Goal: Task Accomplishment & Management: Manage account settings

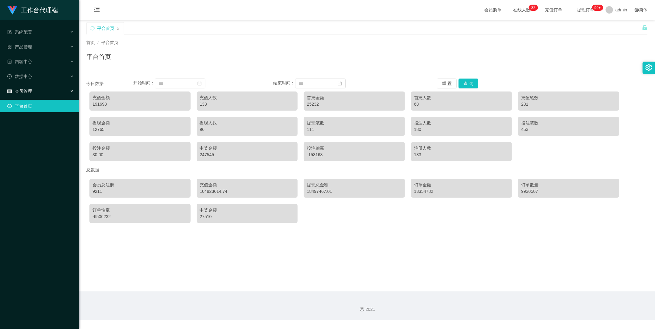
click at [44, 92] on div "会员管理" at bounding box center [39, 91] width 79 height 12
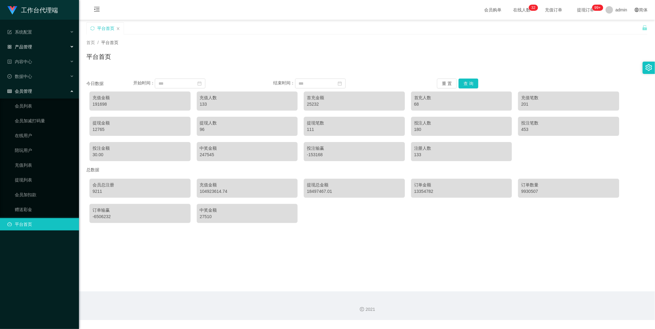
click at [34, 47] on div "产品管理" at bounding box center [39, 47] width 79 height 12
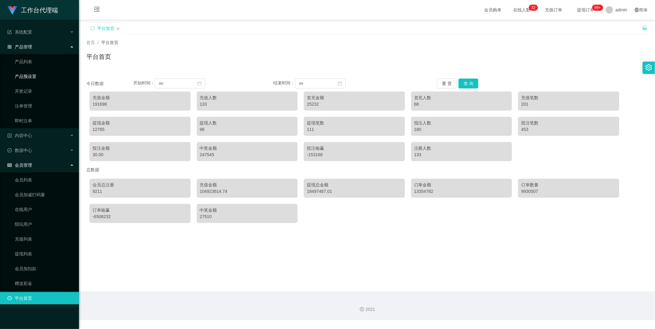
click at [33, 81] on link "产品预设置" at bounding box center [44, 76] width 59 height 12
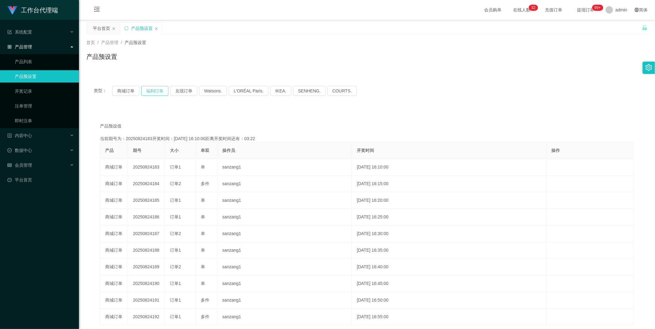
click at [156, 93] on button "福利订单" at bounding box center [154, 91] width 27 height 10
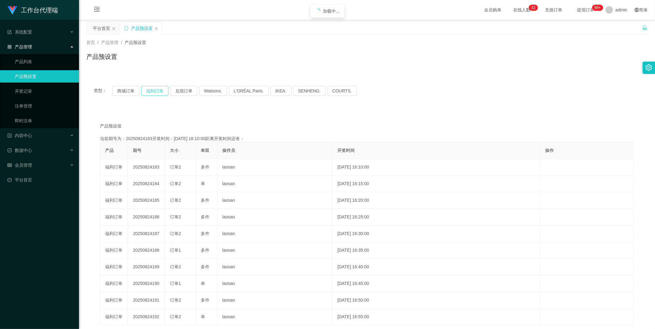
click at [156, 93] on button "福利订单" at bounding box center [154, 91] width 27 height 10
click at [127, 94] on button "商城订单" at bounding box center [125, 91] width 27 height 10
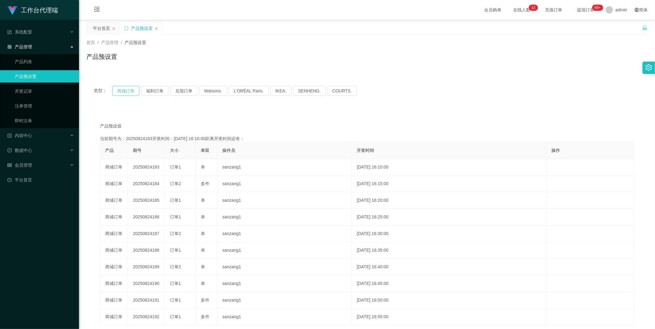
click at [127, 94] on button "商城订单" at bounding box center [125, 91] width 27 height 10
click at [33, 164] on link "平台首页" at bounding box center [40, 180] width 67 height 12
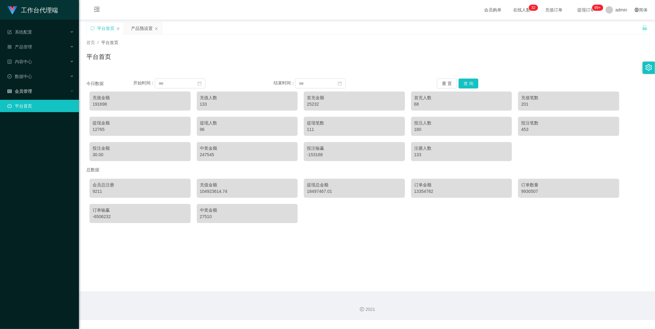
click at [36, 97] on div "会员管理" at bounding box center [39, 91] width 79 height 12
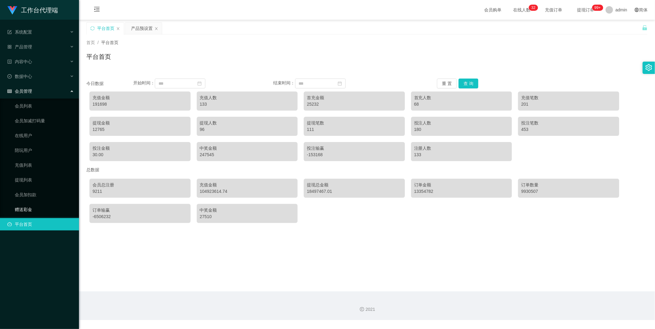
click at [35, 164] on link "赠送彩金" at bounding box center [44, 210] width 59 height 12
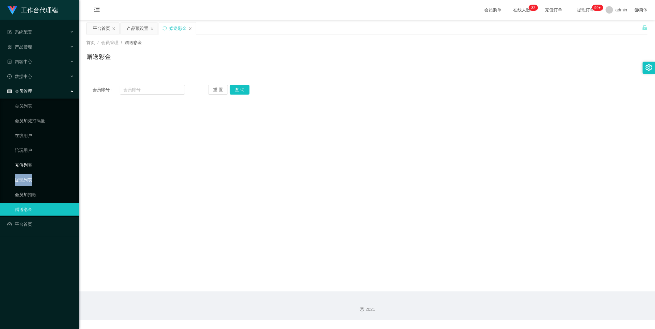
click at [36, 164] on ul "会员列表 会员加减打码量 在线用户 陪玩用户 充值列表 提现列表 会员加扣款 赠送彩金" at bounding box center [39, 158] width 79 height 118
click at [38, 164] on link "提现列表" at bounding box center [44, 180] width 59 height 12
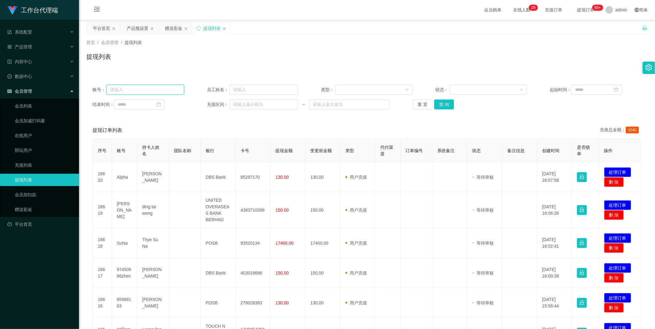
drag, startPoint x: 149, startPoint y: 94, endPoint x: 173, endPoint y: 97, distance: 23.6
click at [149, 94] on input "text" at bounding box center [145, 90] width 78 height 10
drag, startPoint x: 446, startPoint y: 104, endPoint x: 418, endPoint y: 105, distance: 27.8
click at [266, 104] on button "查 询" at bounding box center [444, 105] width 20 height 10
click at [122, 89] on input "text" at bounding box center [145, 90] width 78 height 10
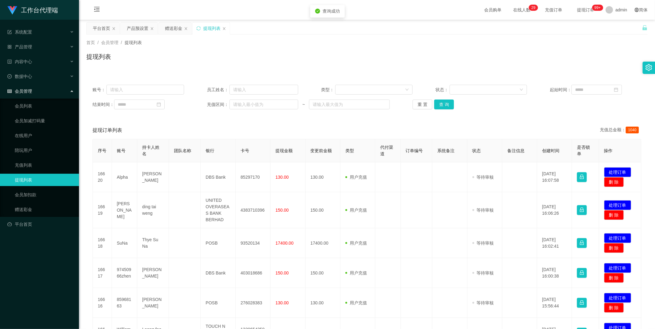
click at [124, 84] on div "账号： 员工姓名： 类型： 状态： 起始时间： 结束时间： 充值区间： ~ 重 置 查 询" at bounding box center [366, 97] width 561 height 37
drag, startPoint x: 129, startPoint y: 87, endPoint x: 136, endPoint y: 85, distance: 7.3
click at [129, 87] on input "text" at bounding box center [145, 90] width 78 height 10
click at [150, 90] on input "text" at bounding box center [145, 90] width 78 height 10
click at [152, 90] on input "text" at bounding box center [145, 90] width 78 height 10
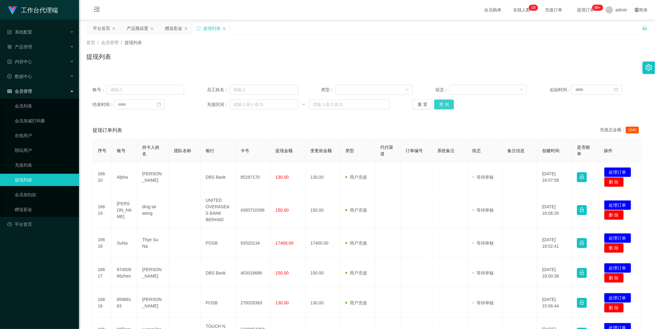
click at [266, 106] on button "查 询" at bounding box center [444, 105] width 20 height 10
click at [24, 164] on link "赠送彩金" at bounding box center [44, 210] width 59 height 12
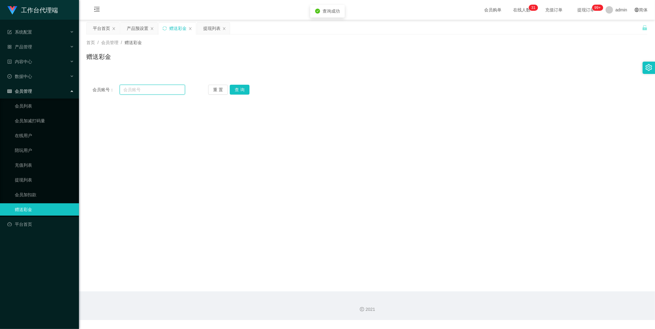
click at [148, 91] on input "text" at bounding box center [152, 90] width 65 height 10
